Goal: Connect with others

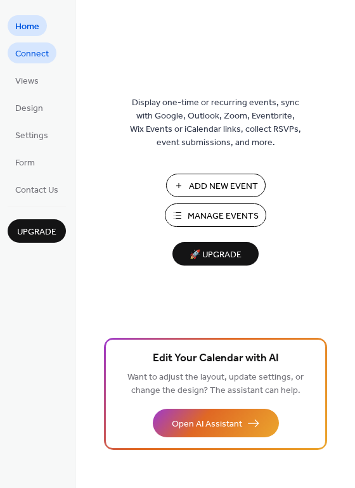
click at [36, 53] on span "Connect" at bounding box center [32, 53] width 34 height 13
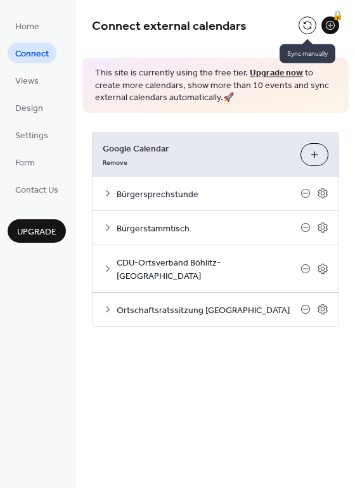
click at [306, 22] on button at bounding box center [307, 25] width 18 height 18
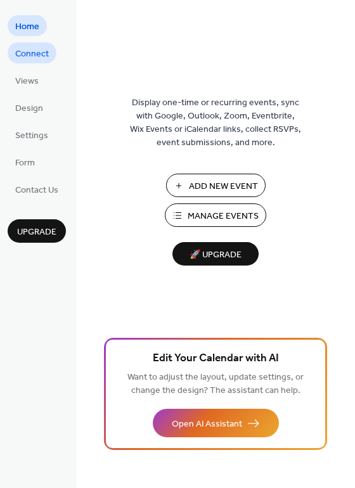
click at [37, 47] on span "Connect" at bounding box center [32, 53] width 34 height 13
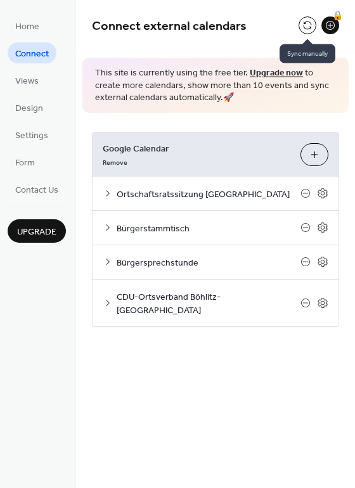
click at [305, 22] on button at bounding box center [307, 25] width 18 height 18
